Goal: Information Seeking & Learning: Learn about a topic

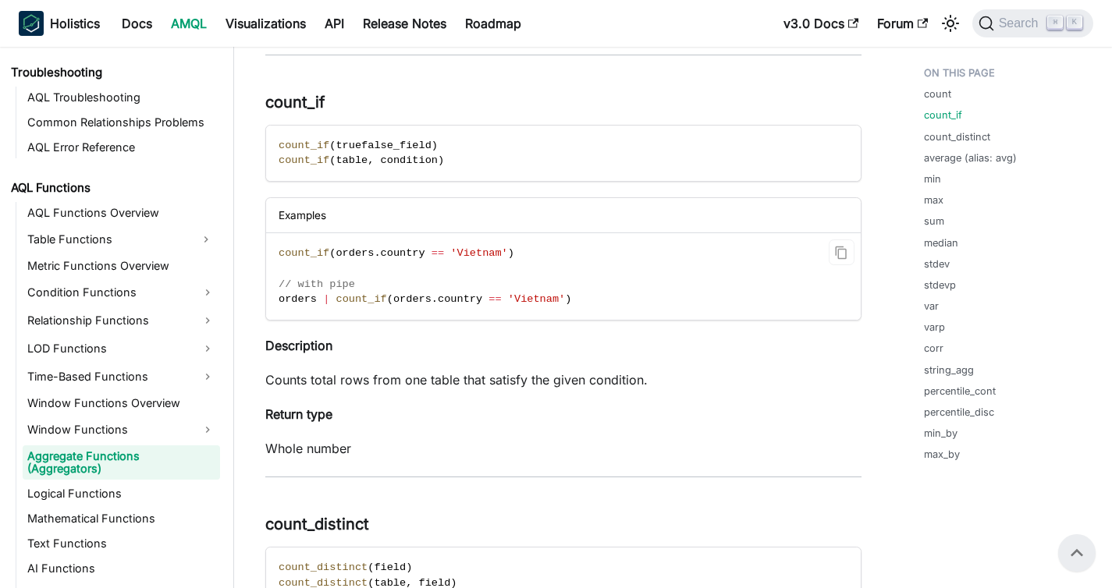
scroll to position [600, 0]
click at [137, 264] on link "Metric Functions Overview" at bounding box center [121, 266] width 197 height 22
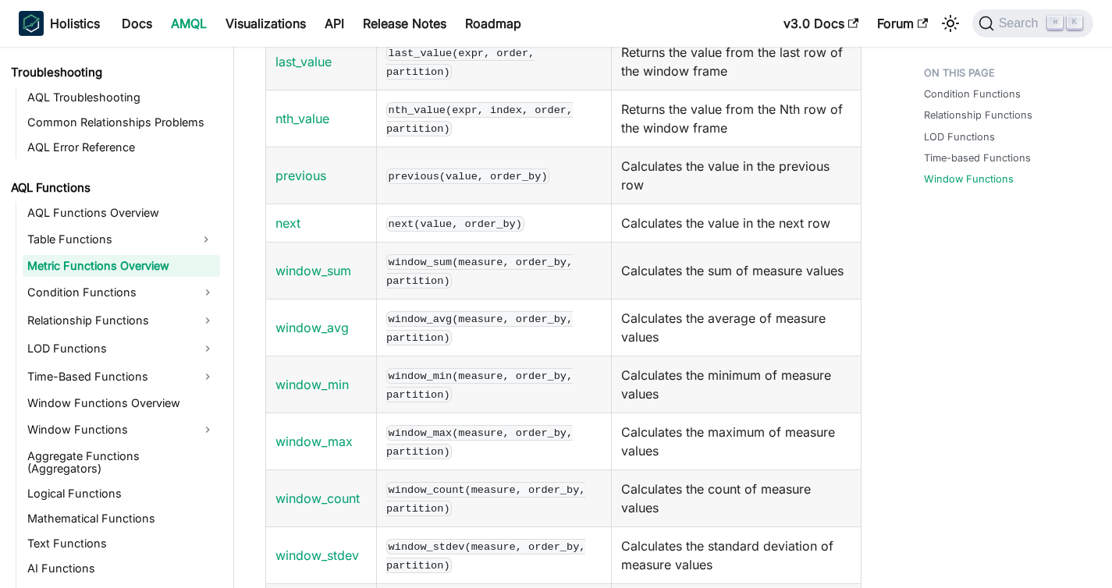
scroll to position [2266, 0]
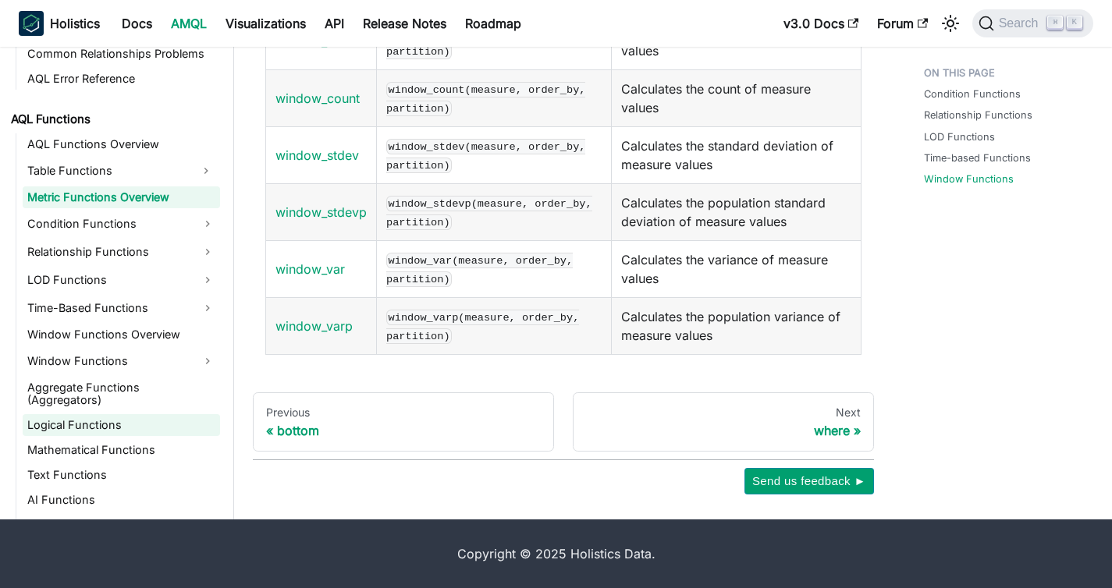
click at [103, 425] on link "Logical Functions" at bounding box center [121, 425] width 197 height 22
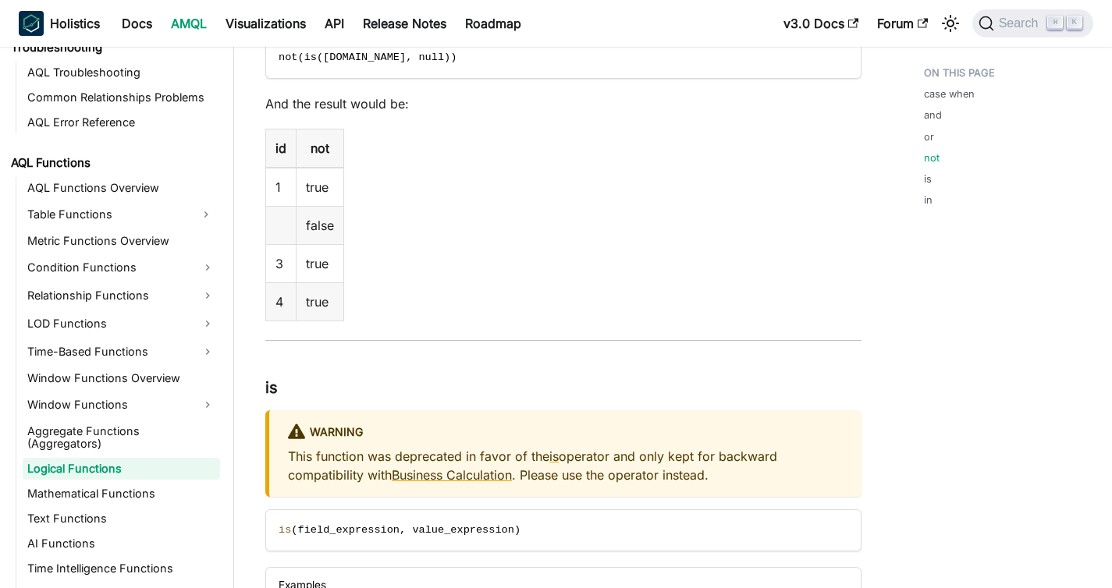
scroll to position [3299, 0]
click at [90, 503] on link "Mathematical Functions" at bounding box center [121, 494] width 197 height 22
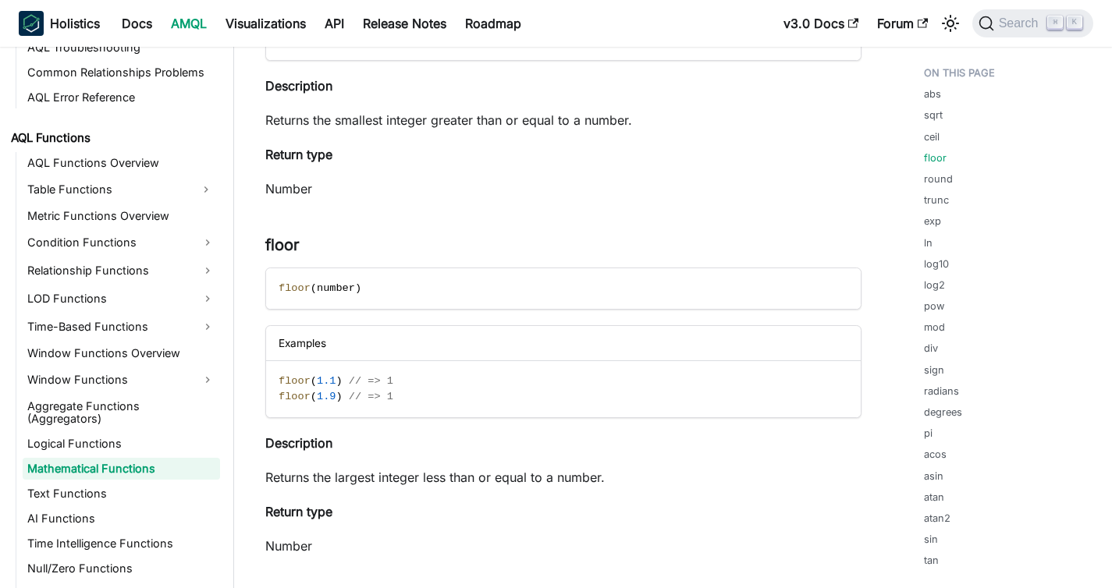
scroll to position [1190, 0]
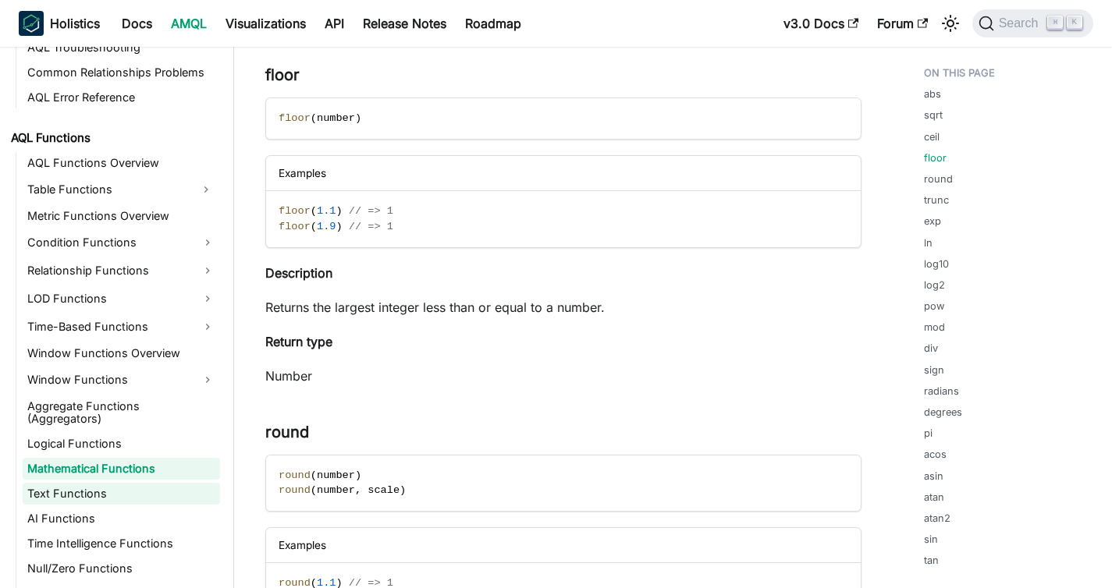
click at [88, 499] on link "Text Functions" at bounding box center [121, 494] width 197 height 22
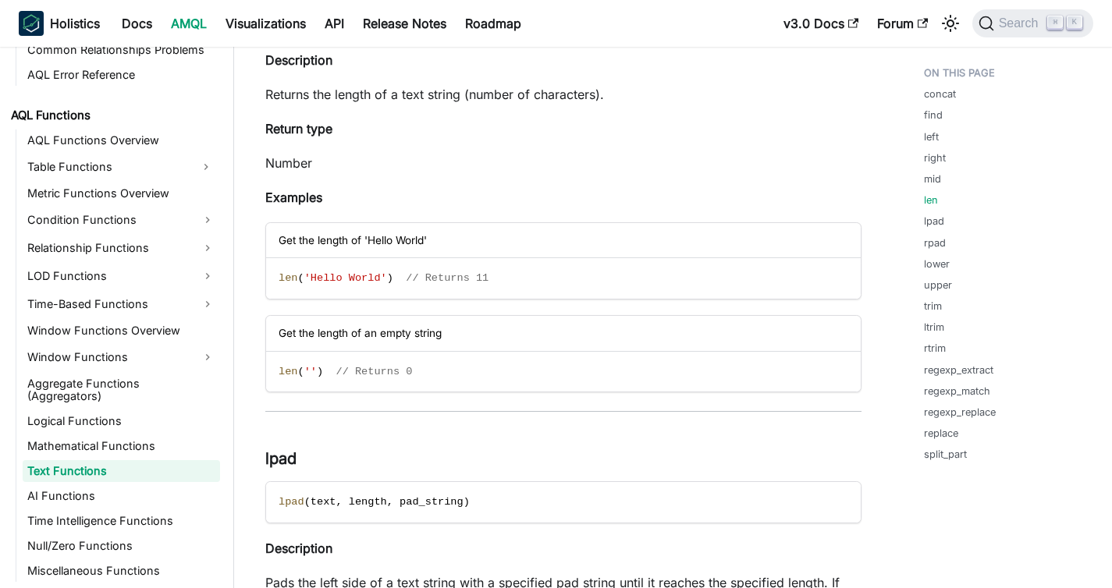
scroll to position [3093, 0]
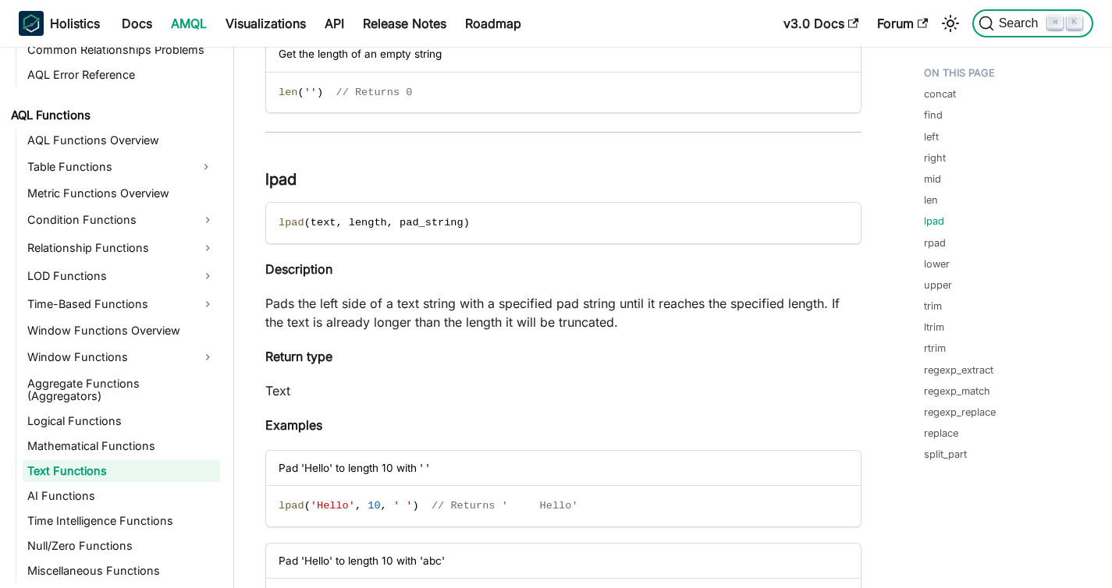
click at [1018, 28] on span "Search" at bounding box center [1021, 23] width 54 height 14
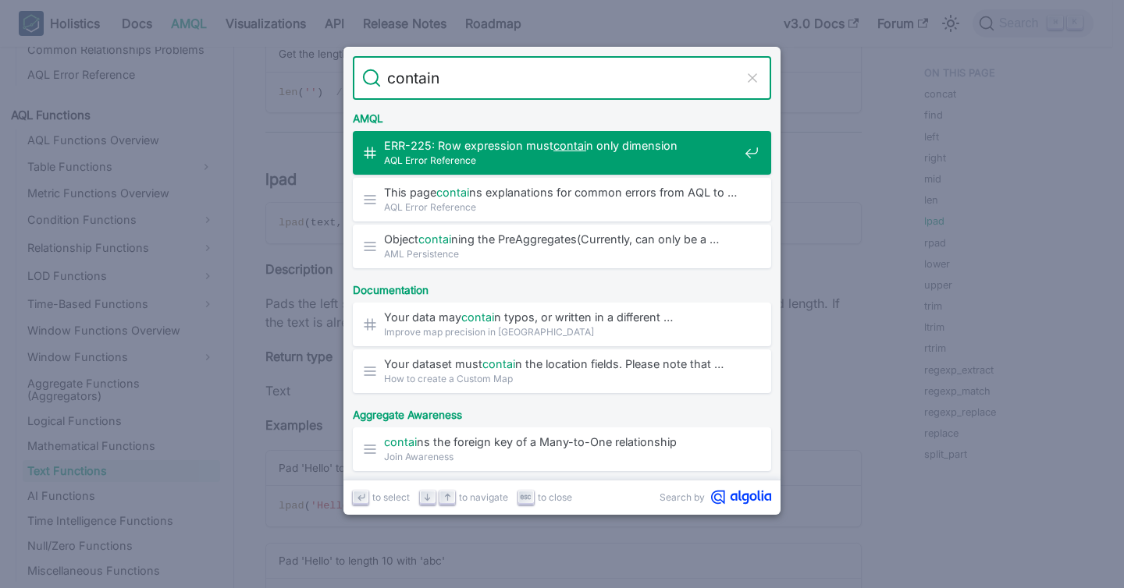
type input "contains"
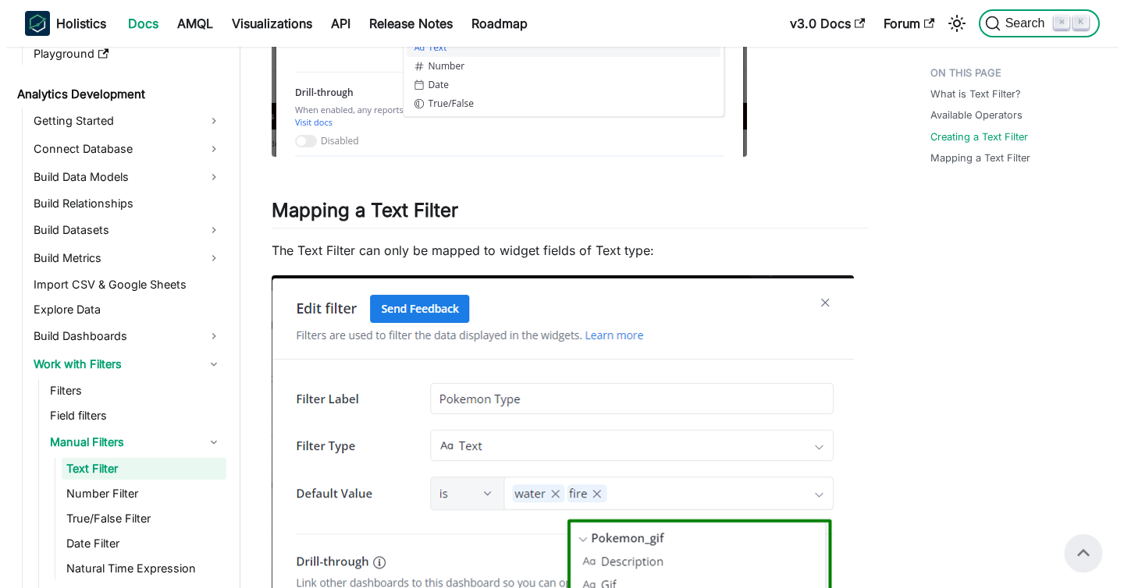
scroll to position [1112, 0]
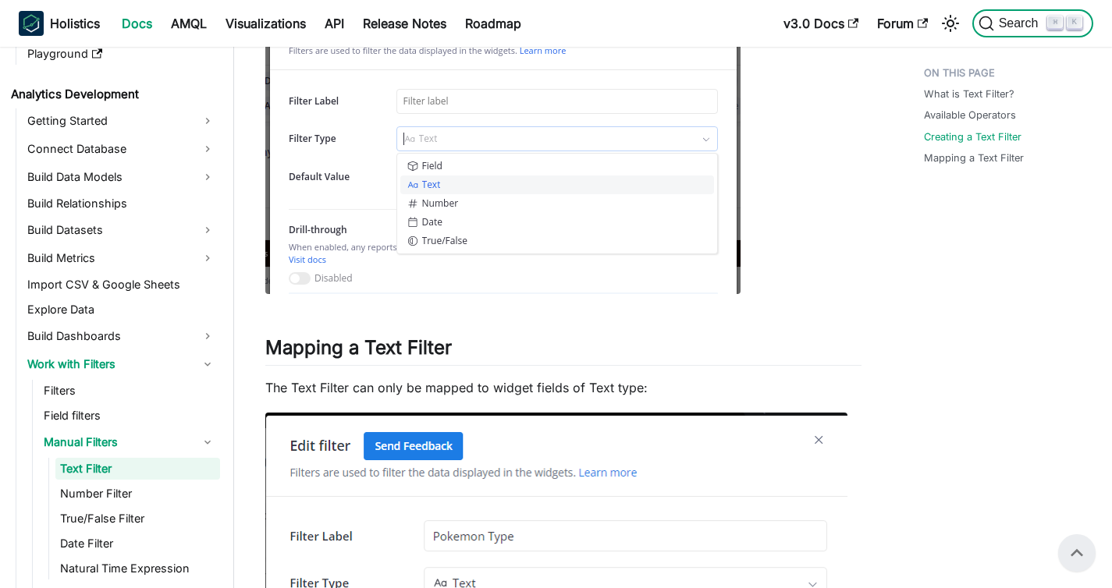
click at [1000, 28] on span "Search" at bounding box center [1021, 23] width 54 height 14
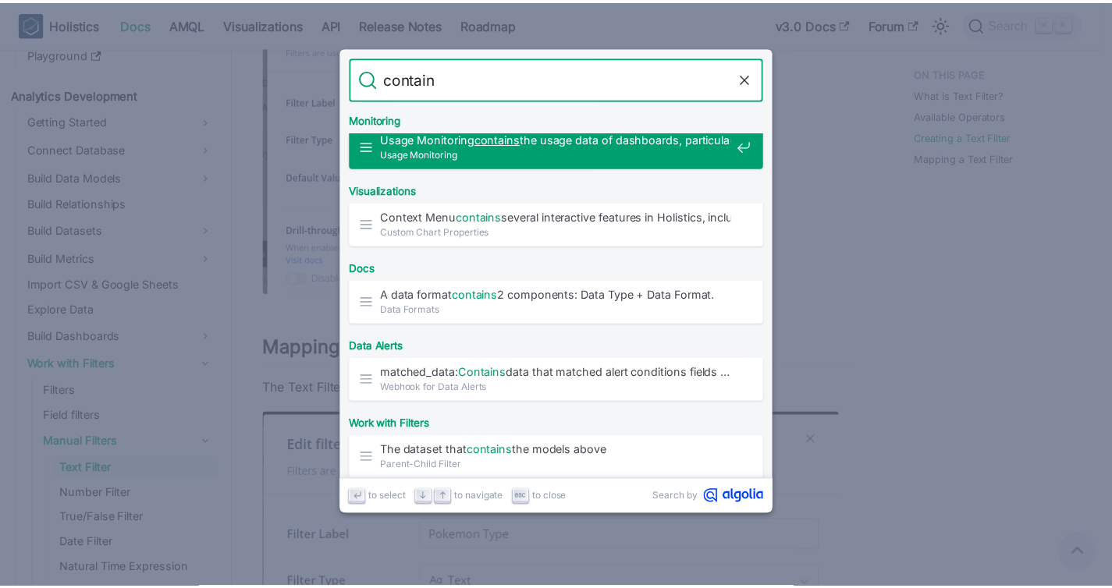
scroll to position [0, 0]
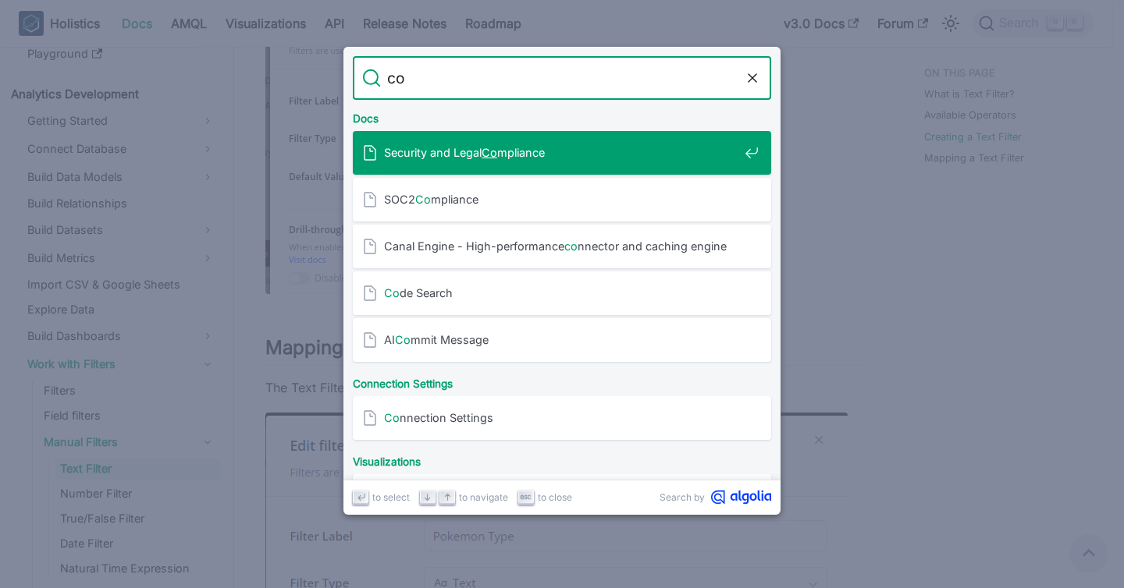
type input "c"
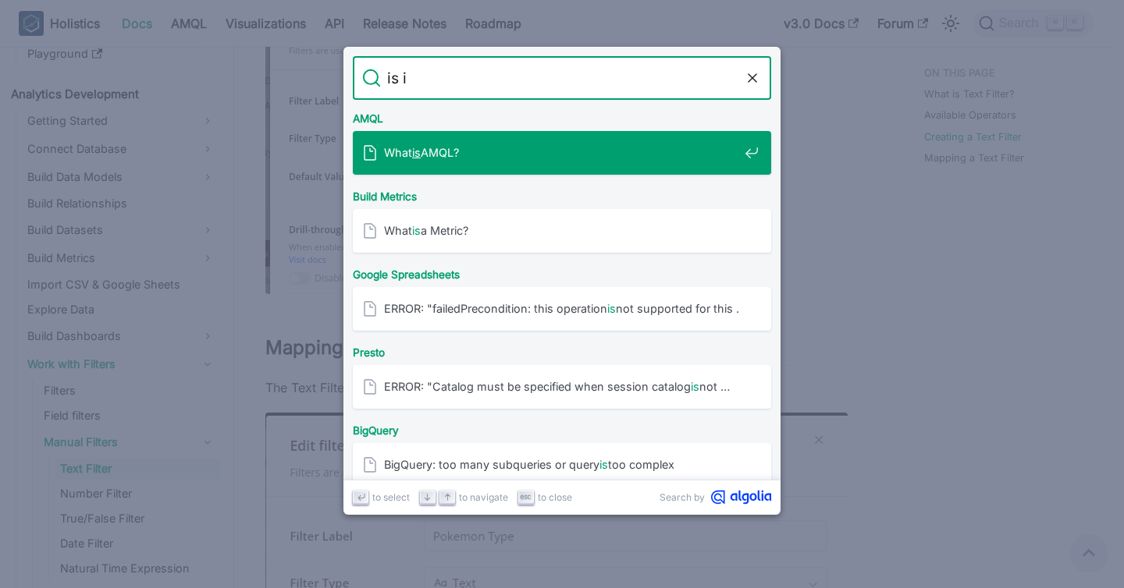
type input "is in"
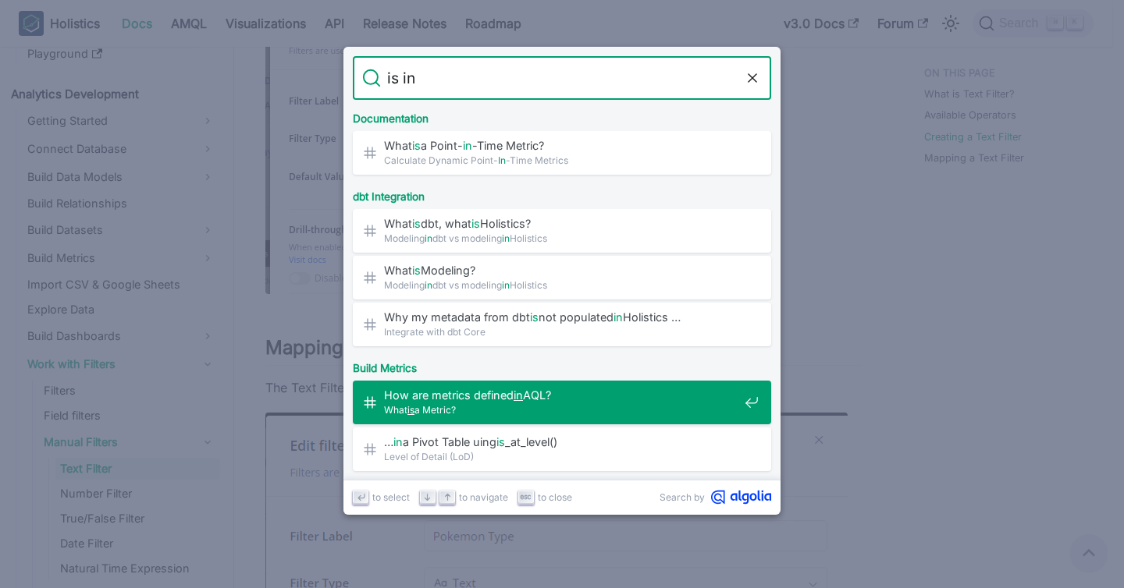
click at [489, 394] on span "How are metrics defined in AQL?​" at bounding box center [561, 395] width 354 height 15
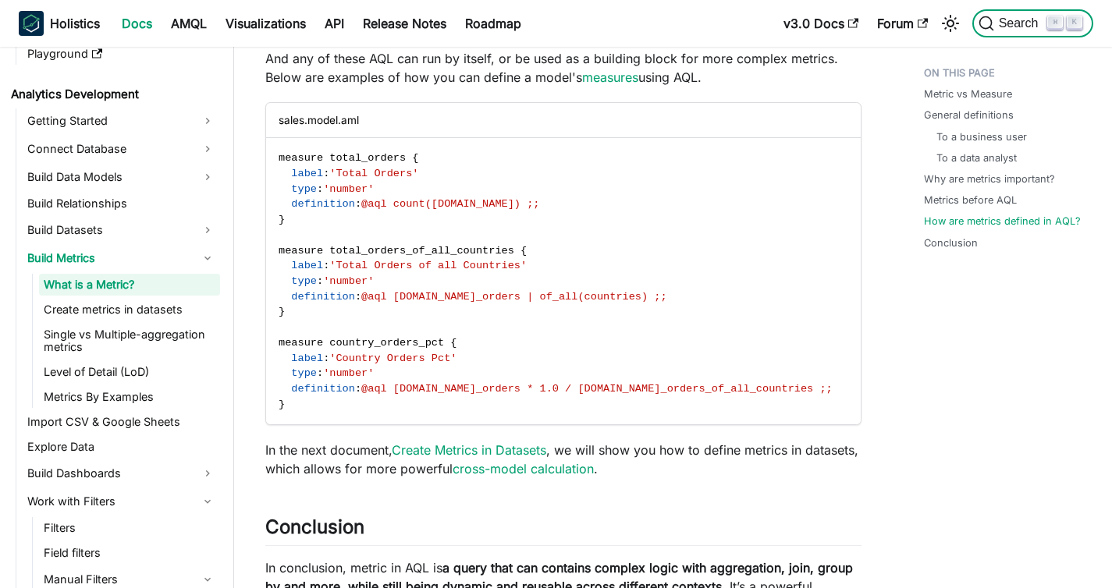
scroll to position [4025, 0]
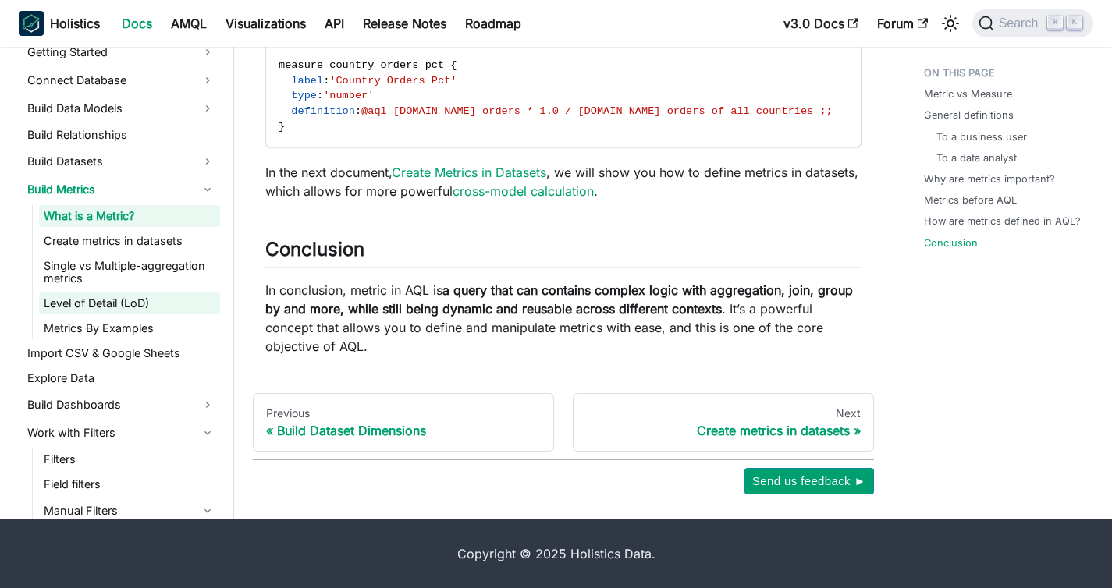
click at [115, 304] on link "Level of Detail (LoD)" at bounding box center [129, 304] width 181 height 22
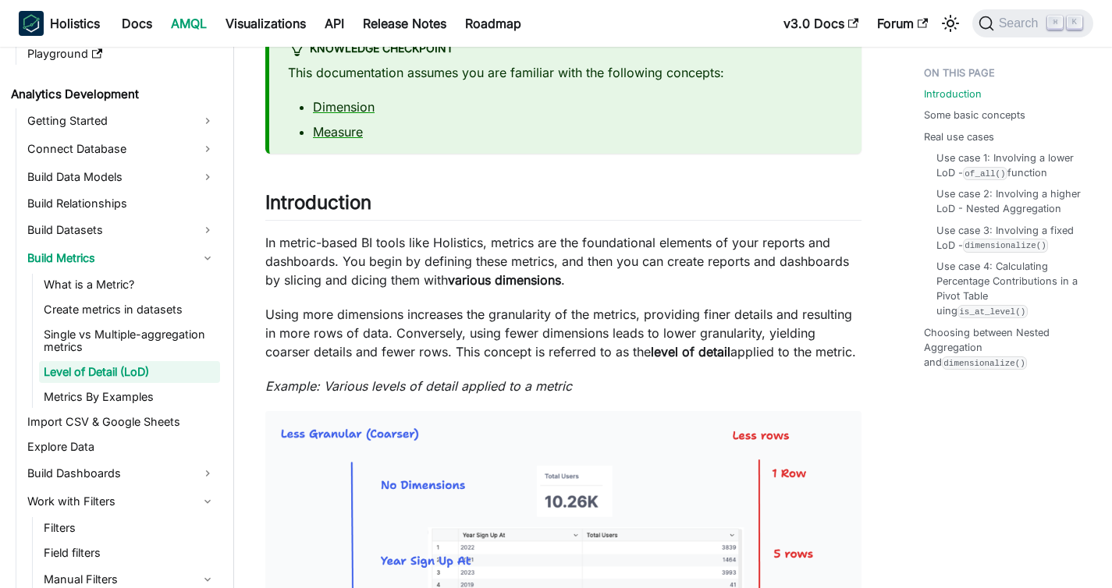
scroll to position [513, 0]
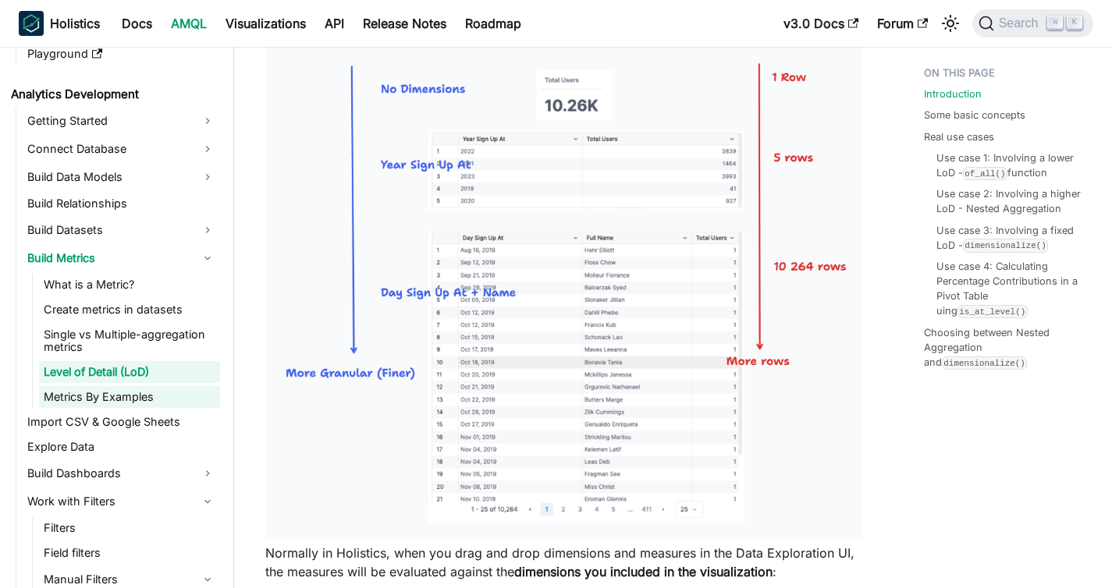
click at [147, 396] on link "Metrics By Examples" at bounding box center [129, 397] width 181 height 22
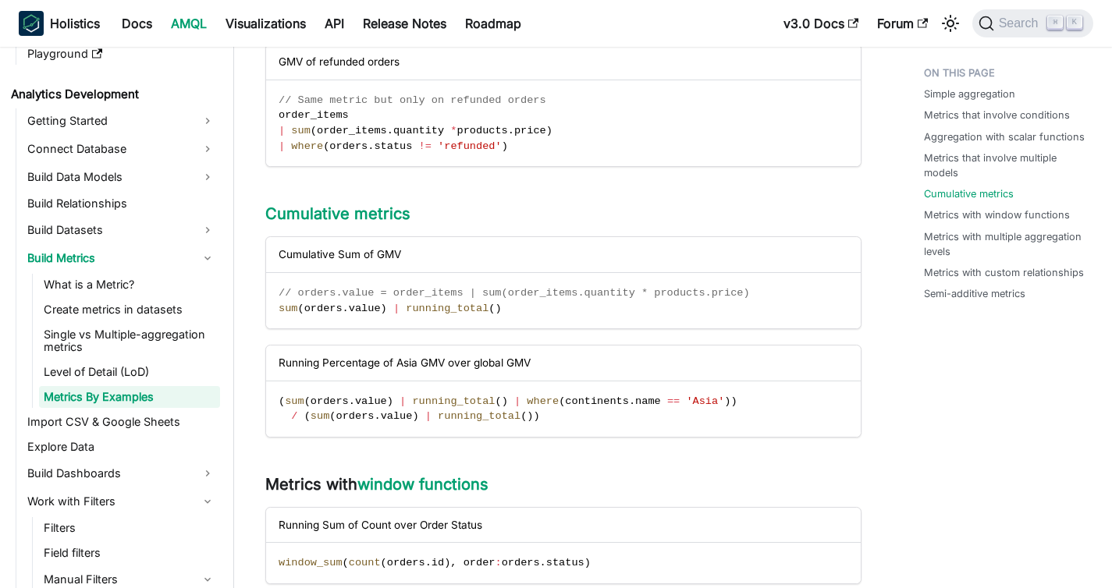
scroll to position [1328, 0]
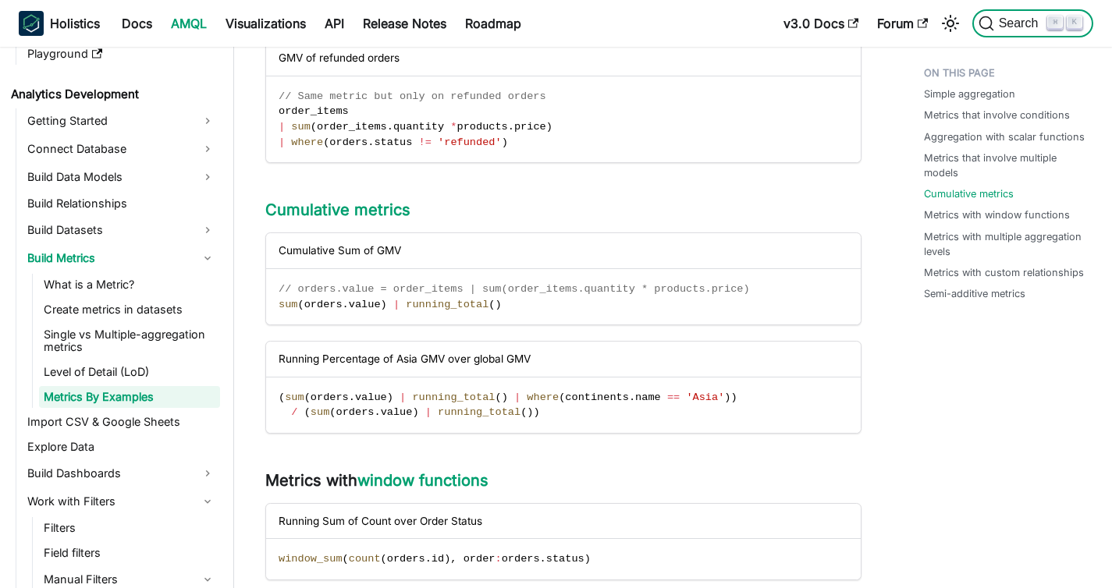
click at [1011, 11] on button "Search ⌘ K" at bounding box center [1032, 23] width 121 height 28
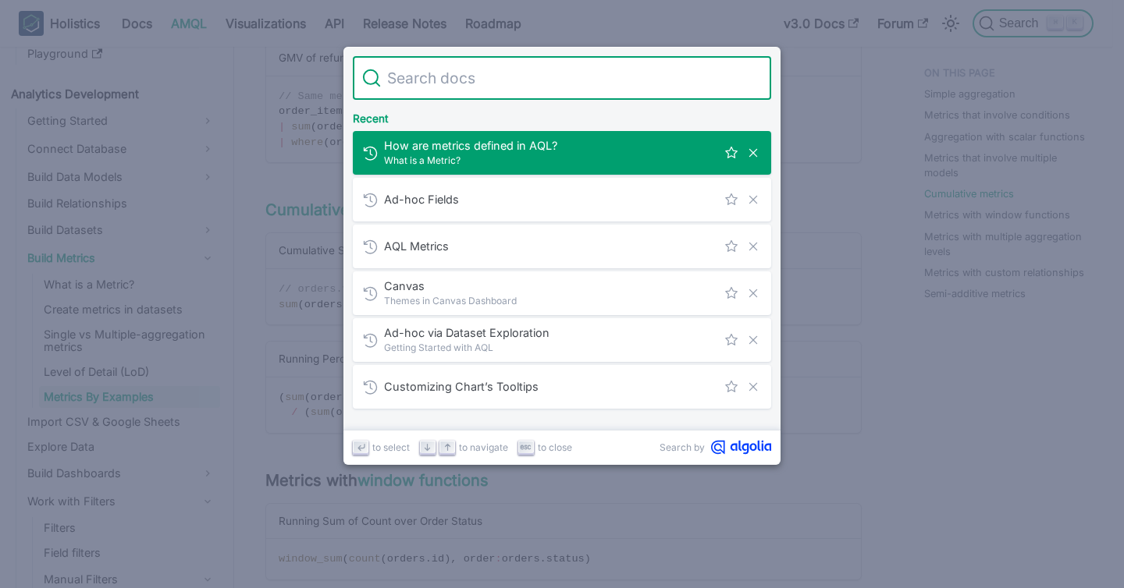
type input "="
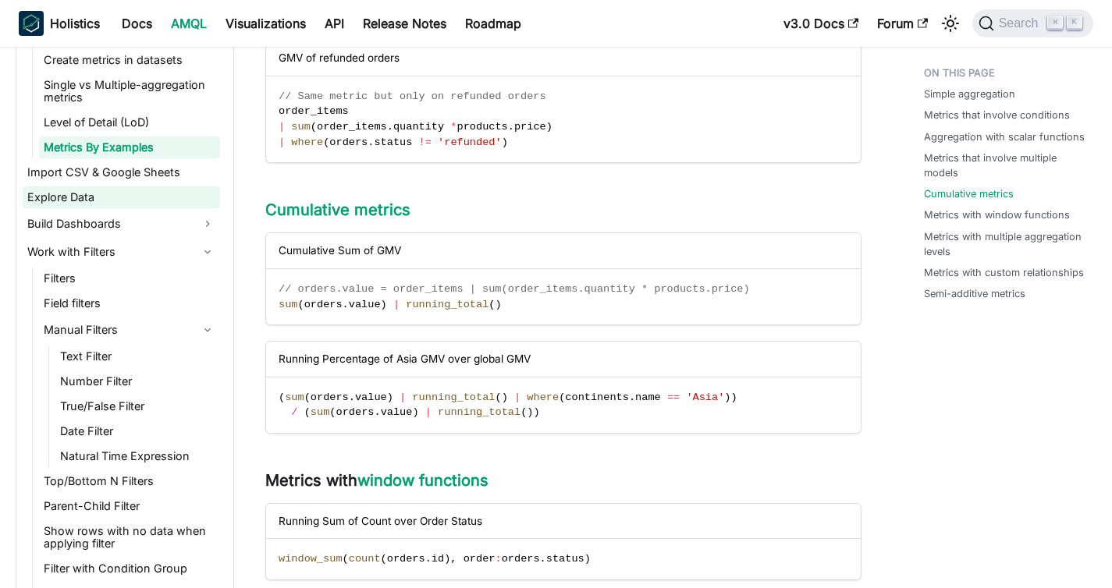
scroll to position [510, 0]
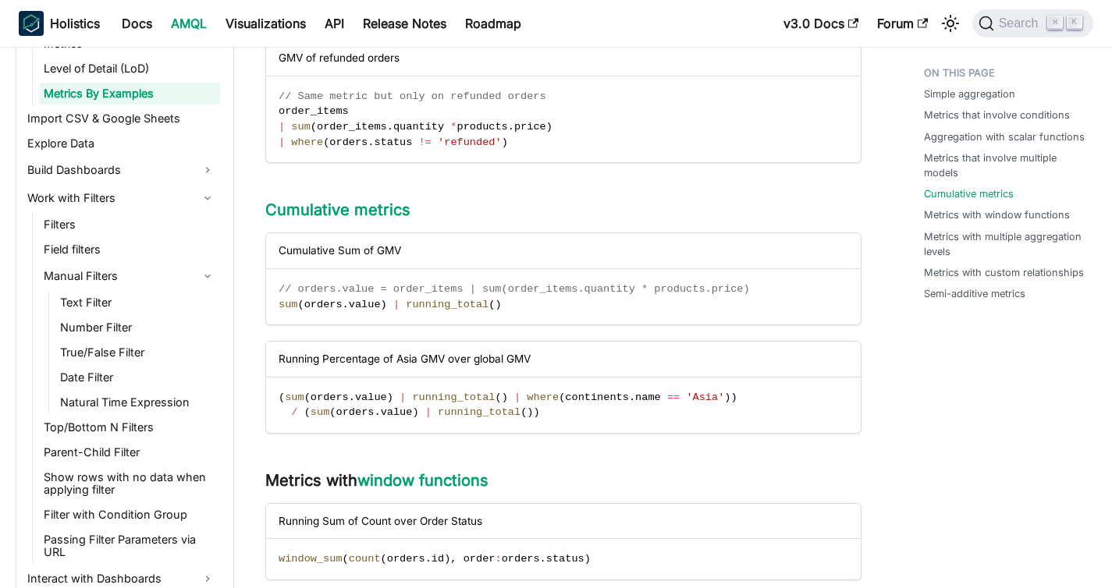
click at [99, 314] on ul "Text Filter Number Filter True/False Filter Date Filter Natural Time Expression" at bounding box center [134, 353] width 172 height 122
click at [102, 300] on link "Text Filter" at bounding box center [137, 303] width 165 height 22
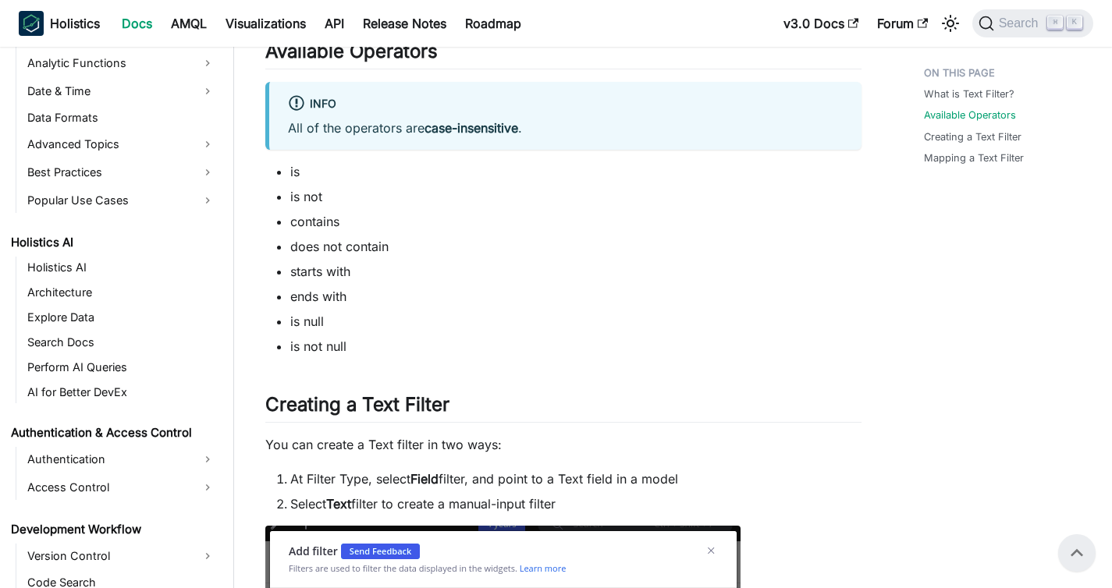
scroll to position [575, 0]
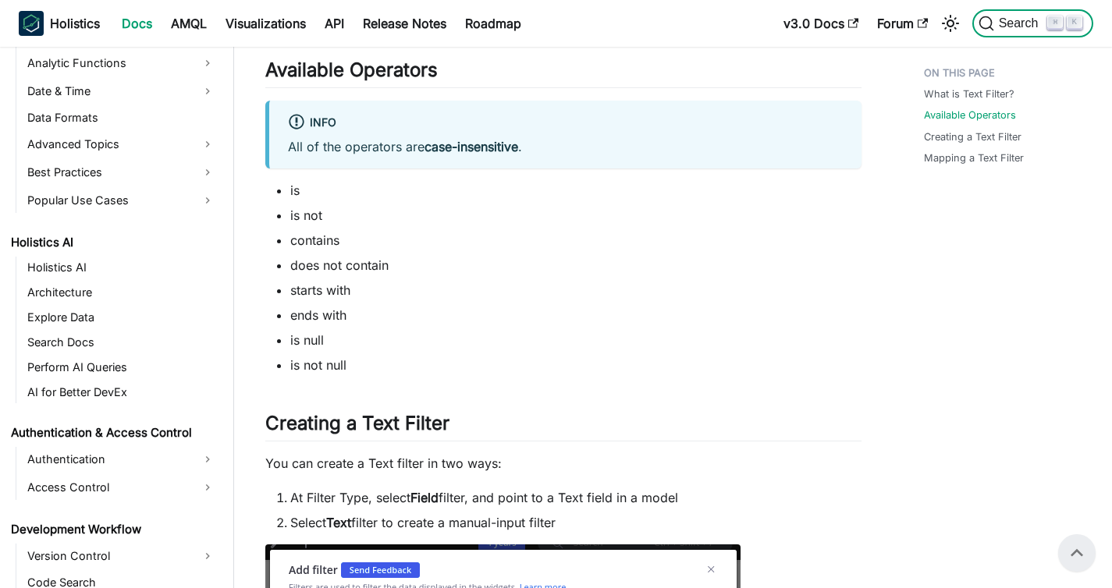
click at [992, 27] on icon "Search (Command+K)" at bounding box center [987, 24] width 16 height 16
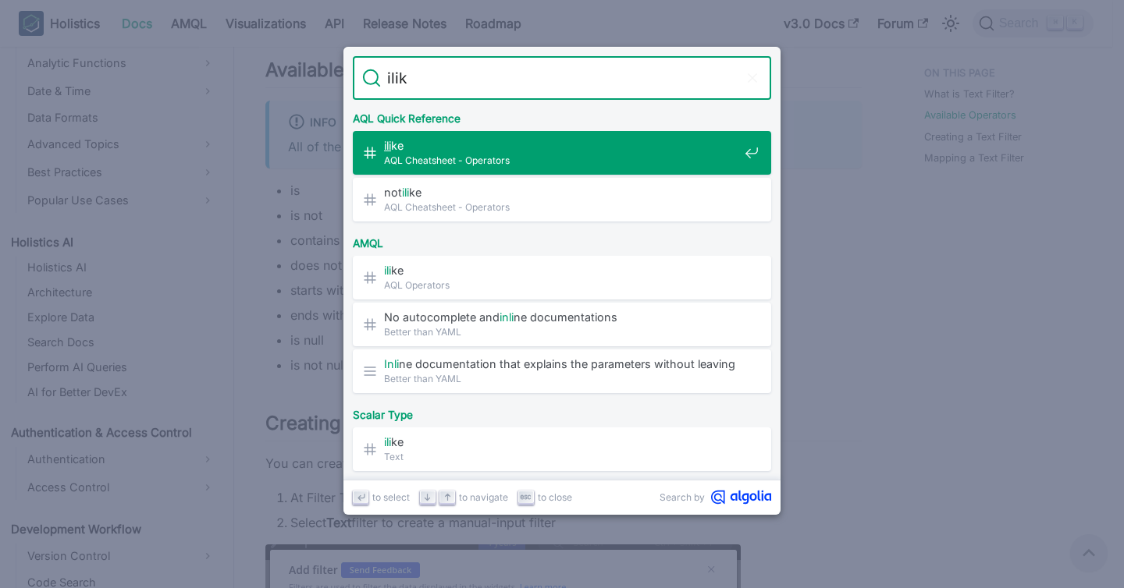
type input "ilike"
